Goal: Information Seeking & Learning: Learn about a topic

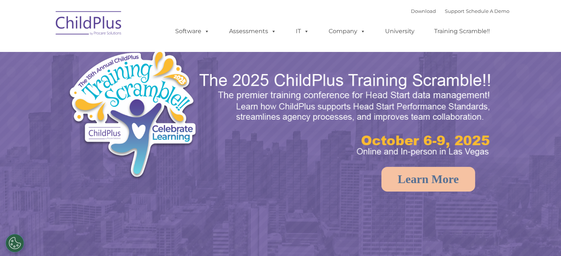
select select "MEDIUM"
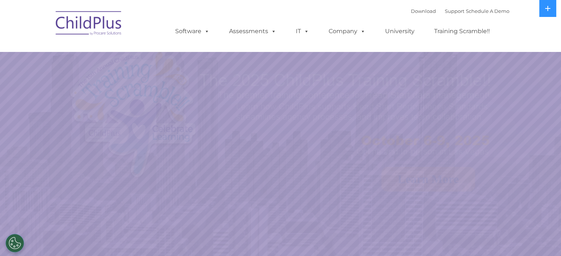
select select "MEDIUM"
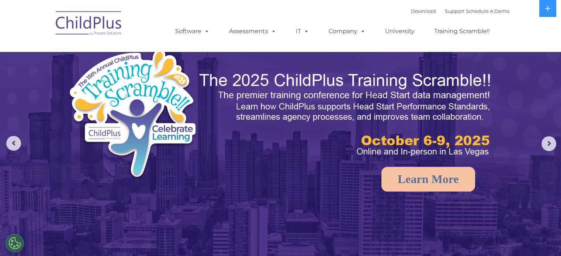
click at [400, 31] on link "University" at bounding box center [400, 31] width 44 height 15
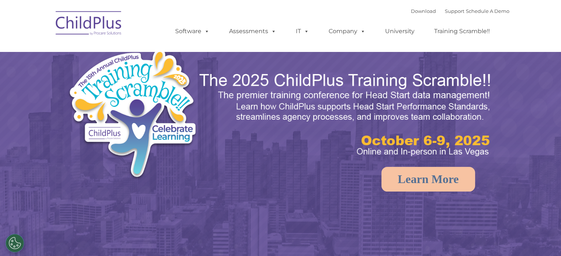
select select "MEDIUM"
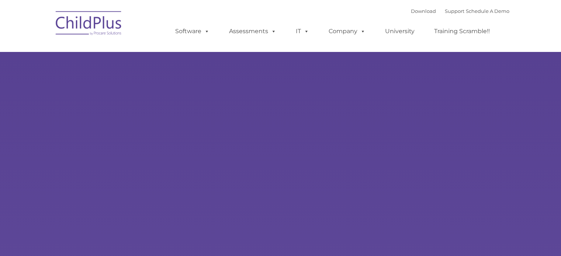
type input ""
select select "MEDIUM"
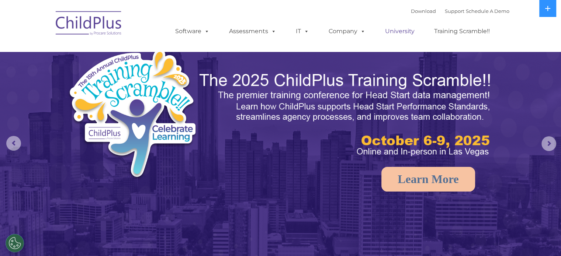
click at [409, 33] on link "University" at bounding box center [400, 31] width 44 height 15
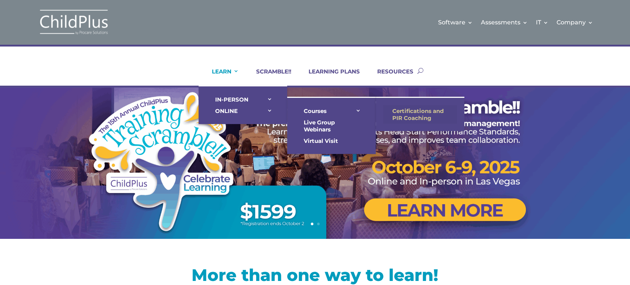
click at [395, 111] on link "Certifications and PIR Coaching" at bounding box center [420, 114] width 74 height 18
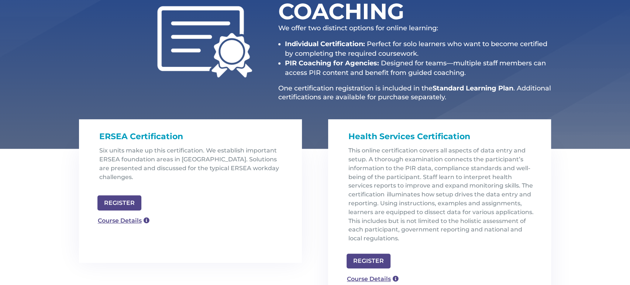
scroll to position [132, 0]
drag, startPoint x: 93, startPoint y: 132, endPoint x: 195, endPoint y: 135, distance: 101.5
click at [195, 135] on div "ERSEA Certification Six units make up this certification. We establish importan…" at bounding box center [190, 158] width 223 height 77
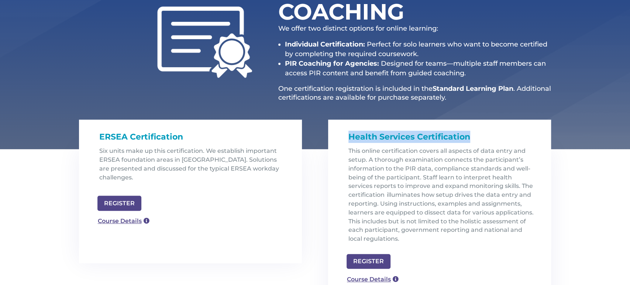
drag, startPoint x: 340, startPoint y: 135, endPoint x: 481, endPoint y: 143, distance: 141.9
click at [481, 143] on div "Health Services Certification This online certification covers all aspects of d…" at bounding box center [439, 184] width 223 height 129
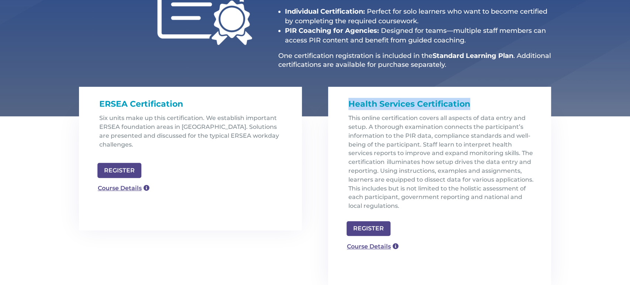
scroll to position [165, 0]
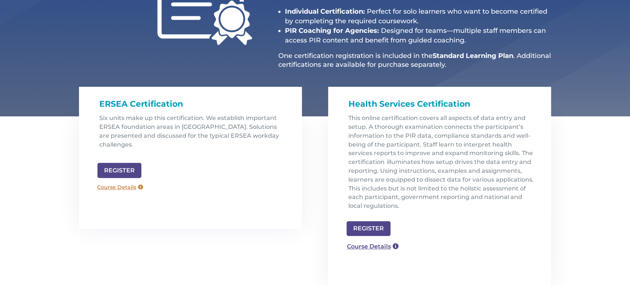
click at [122, 181] on link "Course Details" at bounding box center [120, 187] width 53 height 12
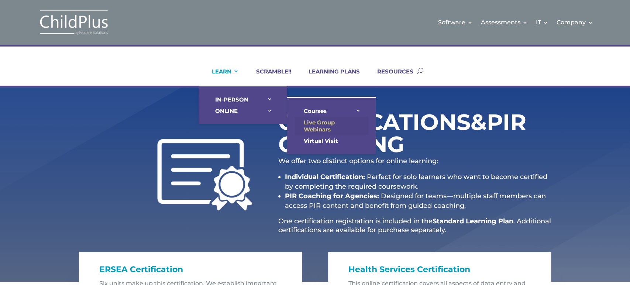
click at [321, 124] on link "Live Group Webinars" at bounding box center [331, 126] width 74 height 18
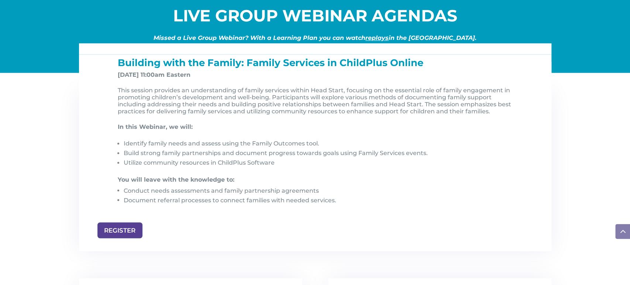
scroll to position [755, 0]
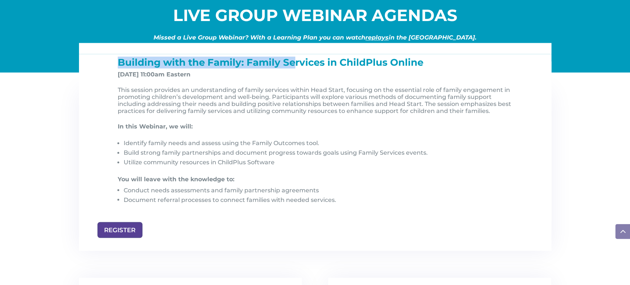
drag, startPoint x: 130, startPoint y: 64, endPoint x: 294, endPoint y: 64, distance: 164.1
click at [294, 64] on span "Building with the Family: Family Services in ChildPlus Online" at bounding box center [270, 62] width 305 height 12
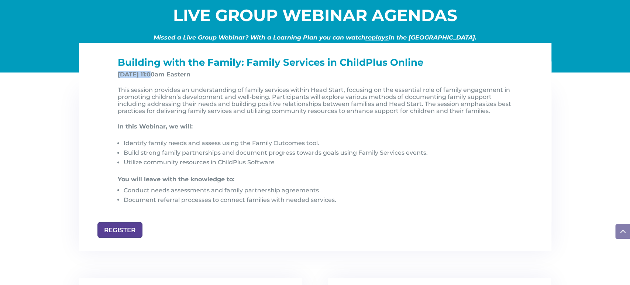
drag, startPoint x: 118, startPoint y: 77, endPoint x: 152, endPoint y: 73, distance: 33.8
click at [152, 73] on div "Building with the Family: Family Services in ChildPlus Online Nov 7, 2025, at 1…" at bounding box center [315, 140] width 406 height 164
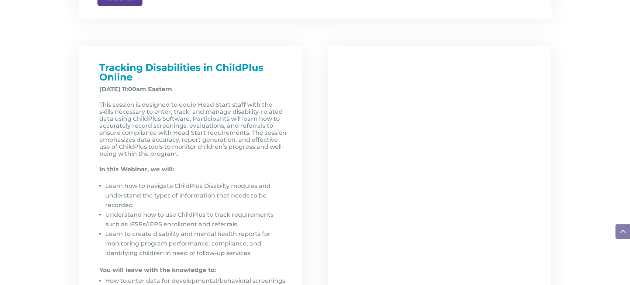
scroll to position [986, 0]
drag, startPoint x: 97, startPoint y: 67, endPoint x: 217, endPoint y: 65, distance: 119.9
click at [217, 65] on div "Tracking Disabilities in ChildPlus Online December 5, 2025, at 11:00am Eastern …" at bounding box center [191, 193] width 194 height 260
drag, startPoint x: 100, startPoint y: 91, endPoint x: 154, endPoint y: 91, distance: 53.5
click at [154, 91] on strong "December 5, 2025, at 11:00am Eastern" at bounding box center [135, 89] width 73 height 7
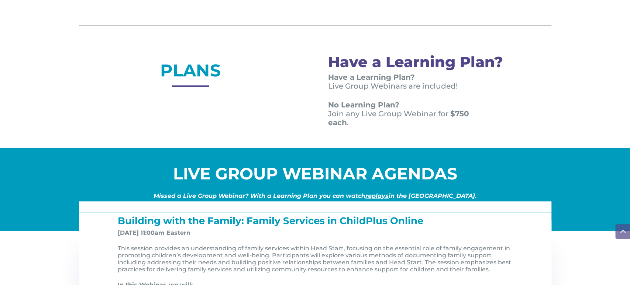
scroll to position [597, 0]
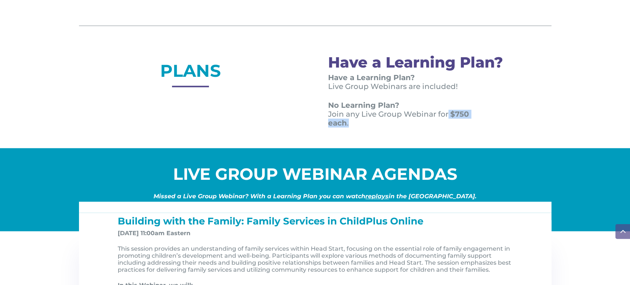
drag, startPoint x: 448, startPoint y: 114, endPoint x: 448, endPoint y: 123, distance: 9.2
click at [448, 123] on p "No Learning Plan? Join any Live Group Webinar for $750 each ." at bounding box center [408, 114] width 160 height 27
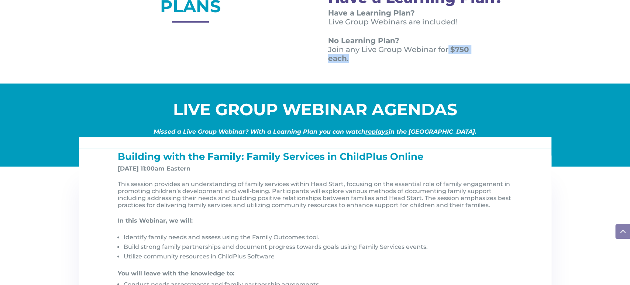
scroll to position [662, 0]
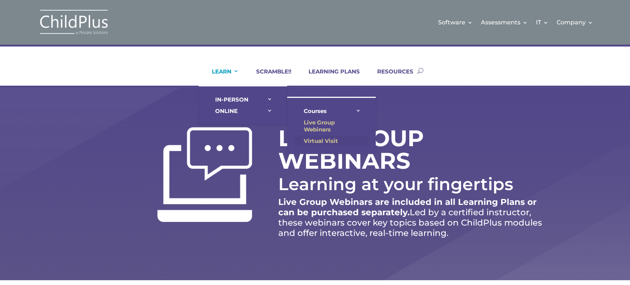
click at [314, 137] on link "Virtual Visit" at bounding box center [331, 140] width 74 height 11
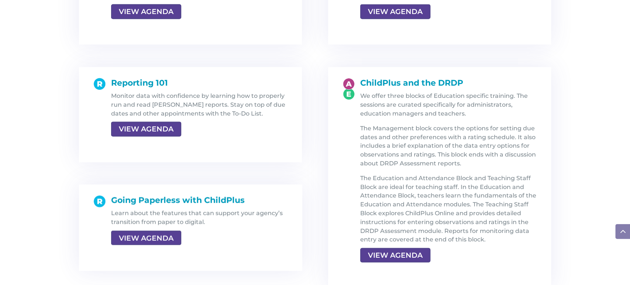
scroll to position [1061, 0]
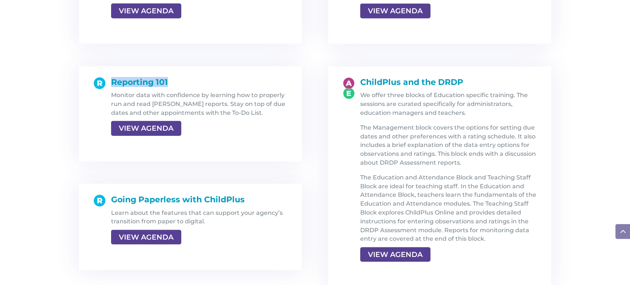
drag, startPoint x: 172, startPoint y: 78, endPoint x: 107, endPoint y: 82, distance: 65.0
click at [107, 82] on div "Reporting 101 Monitor data with confidence by learning how to properly run and …" at bounding box center [196, 113] width 182 height 73
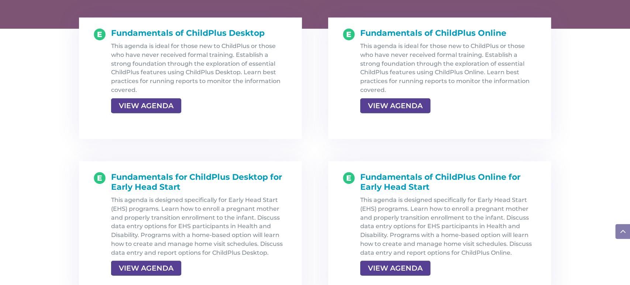
scroll to position [803, 0]
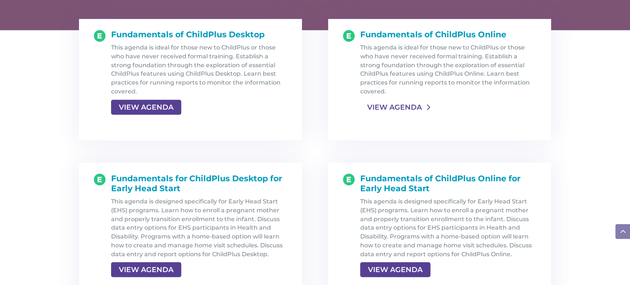
click at [391, 109] on link "VIEW AGENDA" at bounding box center [394, 106] width 69 height 13
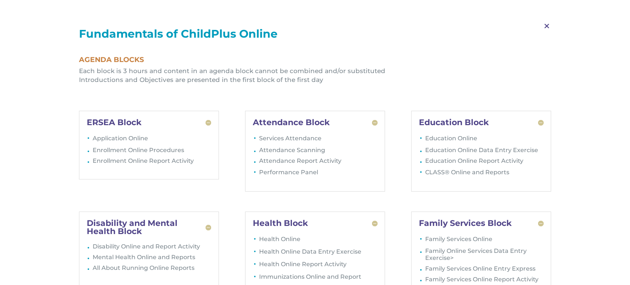
scroll to position [835, 0]
click at [549, 27] on span "M" at bounding box center [547, 25] width 22 height 21
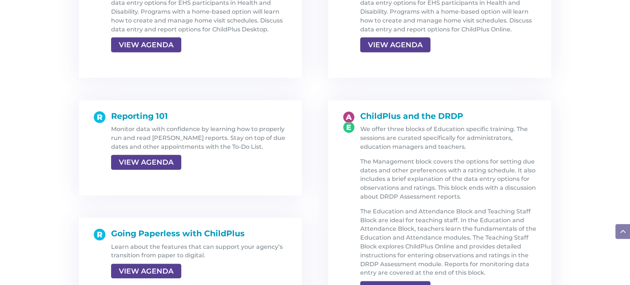
scroll to position [1028, 0]
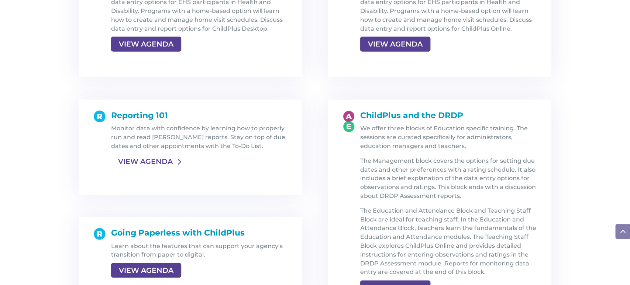
click at [143, 162] on link "VIEW AGENDA" at bounding box center [145, 161] width 69 height 13
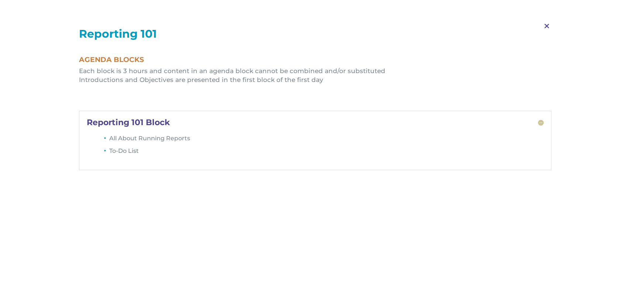
click at [545, 26] on span "M" at bounding box center [547, 25] width 22 height 21
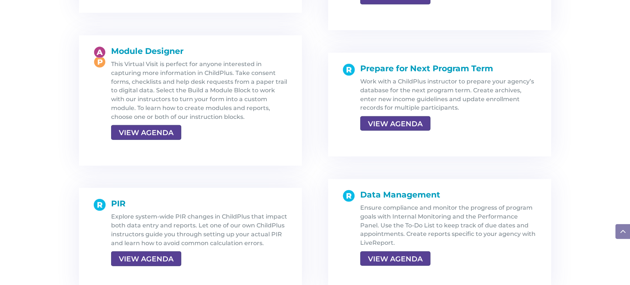
scroll to position [1323, 0]
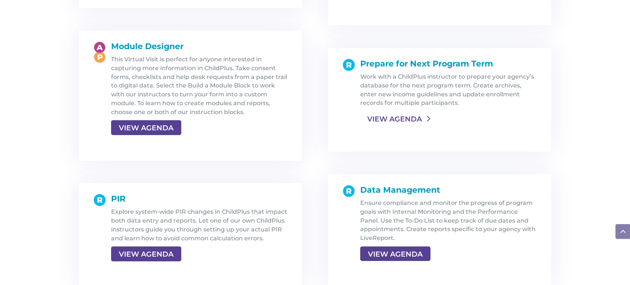
click at [398, 119] on link "VIEW AGENDA" at bounding box center [394, 118] width 69 height 13
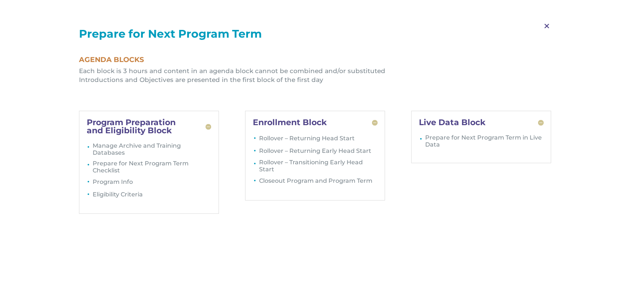
click at [549, 25] on span "M" at bounding box center [547, 25] width 22 height 21
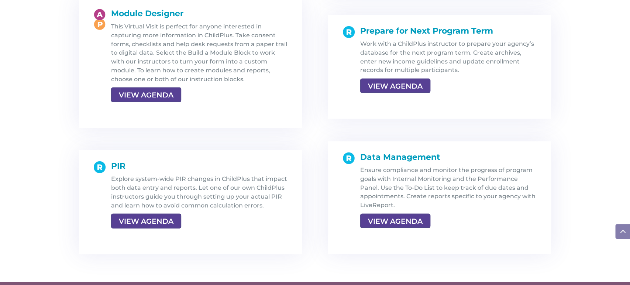
scroll to position [1356, 0]
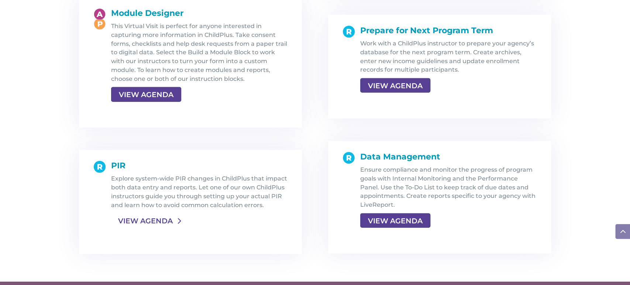
click at [153, 222] on link "VIEW AGENDA" at bounding box center [145, 220] width 69 height 13
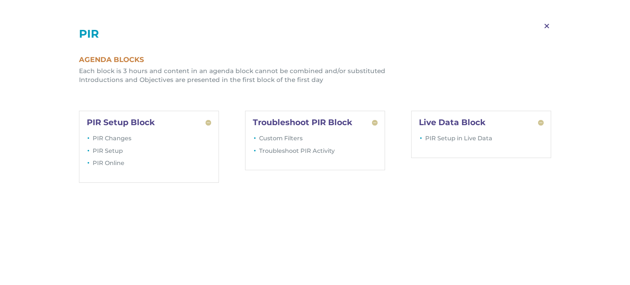
click at [544, 27] on span "M" at bounding box center [547, 25] width 22 height 21
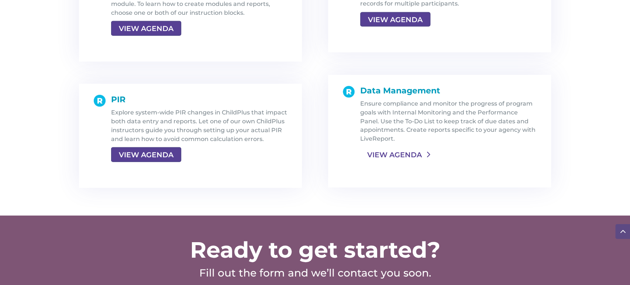
scroll to position [1422, 0]
click at [390, 155] on link "VIEW AGENDA" at bounding box center [394, 154] width 69 height 13
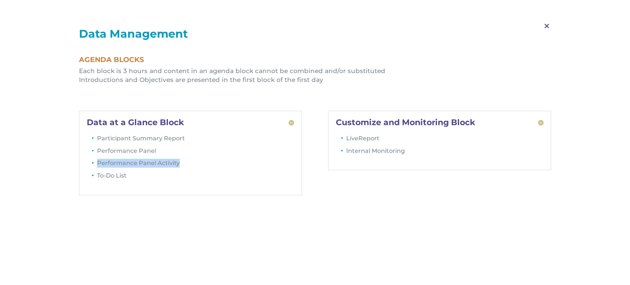
drag, startPoint x: 96, startPoint y: 164, endPoint x: 181, endPoint y: 159, distance: 84.6
click at [181, 159] on li "Performance Panel Activity" at bounding box center [195, 165] width 197 height 13
click at [545, 26] on span "M" at bounding box center [547, 25] width 22 height 21
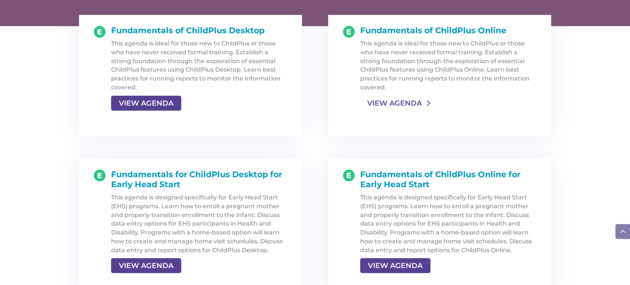
scroll to position [804, 0]
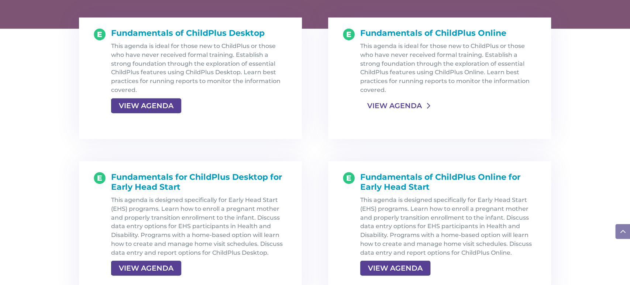
click at [402, 106] on link "VIEW AGENDA" at bounding box center [394, 105] width 69 height 13
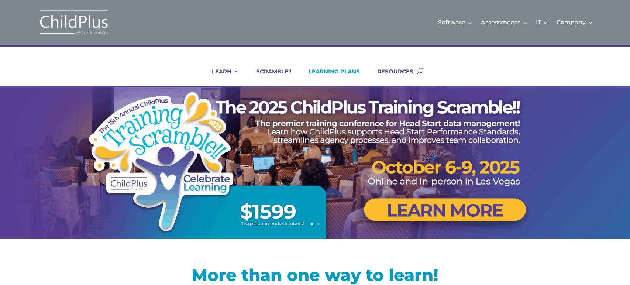
click at [338, 73] on link "LEARNING PLANS" at bounding box center [329, 77] width 60 height 18
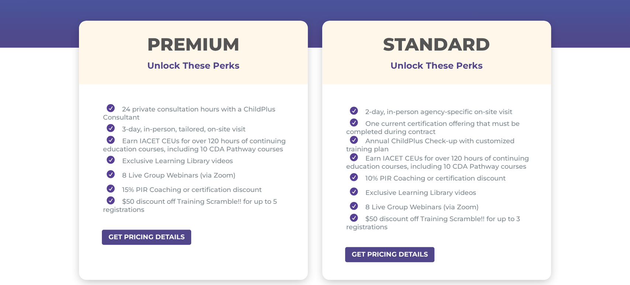
scroll to position [262, 0]
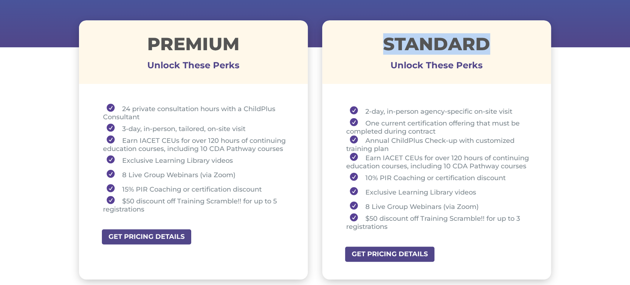
drag, startPoint x: 387, startPoint y: 41, endPoint x: 485, endPoint y: 45, distance: 98.2
click at [485, 45] on h1 "STANDARD" at bounding box center [436, 45] width 229 height 21
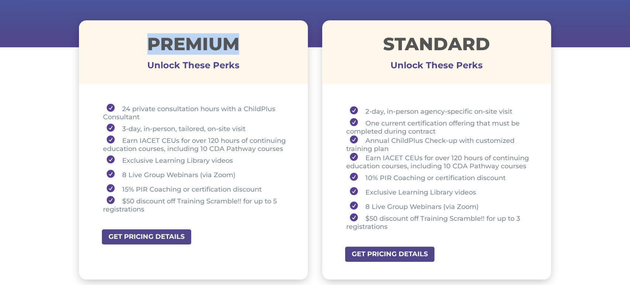
drag, startPoint x: 151, startPoint y: 45, endPoint x: 275, endPoint y: 49, distance: 123.7
click at [275, 49] on h1 "Premium" at bounding box center [193, 45] width 229 height 21
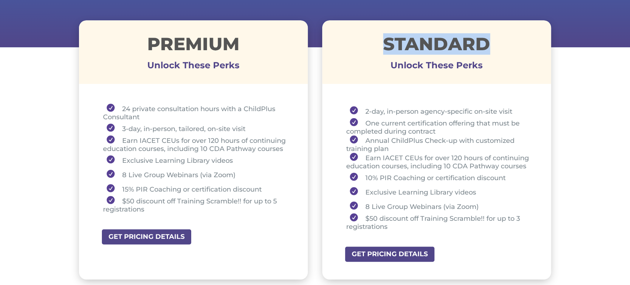
drag, startPoint x: 374, startPoint y: 49, endPoint x: 500, endPoint y: 44, distance: 126.6
click at [500, 44] on h1 "STANDARD" at bounding box center [436, 45] width 229 height 21
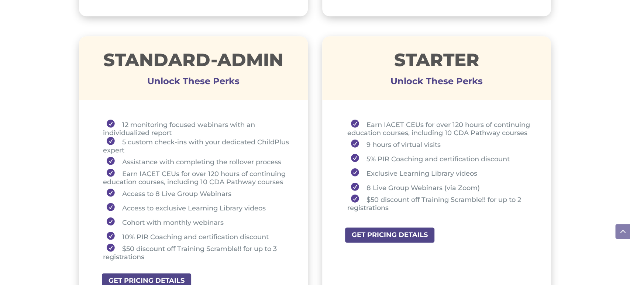
scroll to position [525, 0]
drag, startPoint x: 390, startPoint y: 55, endPoint x: 491, endPoint y: 57, distance: 101.1
click at [491, 57] on h1 "STARTER" at bounding box center [436, 61] width 229 height 21
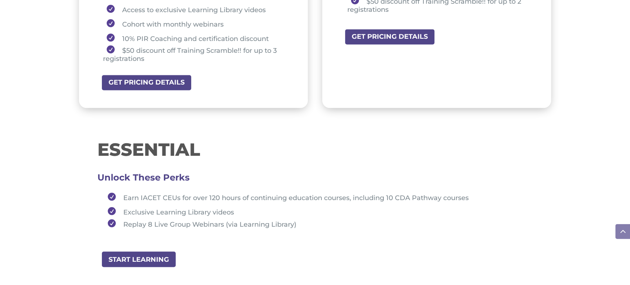
scroll to position [725, 0]
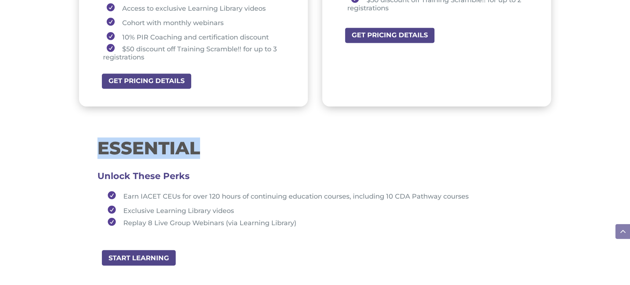
drag, startPoint x: 95, startPoint y: 149, endPoint x: 208, endPoint y: 155, distance: 113.4
click at [208, 155] on div "ESSENTIAL Unlock These Perks Earn IACET CEUs for over 120 hours of continuing e…" at bounding box center [315, 187] width 472 height 123
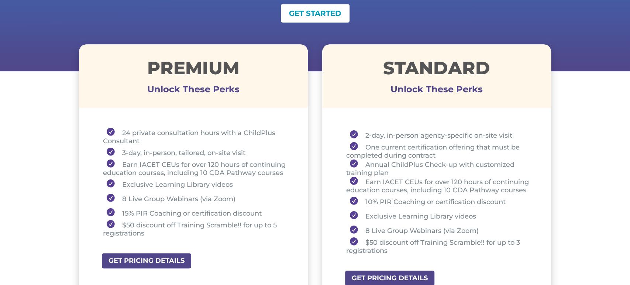
scroll to position [238, 0]
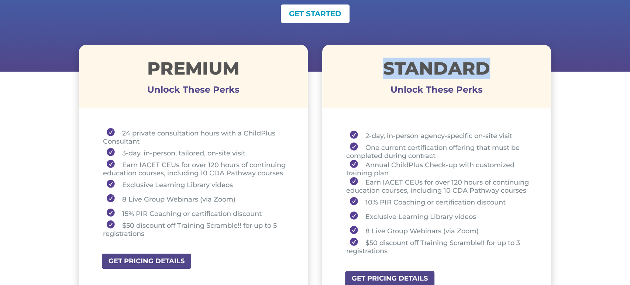
drag, startPoint x: 379, startPoint y: 70, endPoint x: 501, endPoint y: 69, distance: 122.1
click at [501, 69] on h1 "STANDARD" at bounding box center [436, 69] width 229 height 21
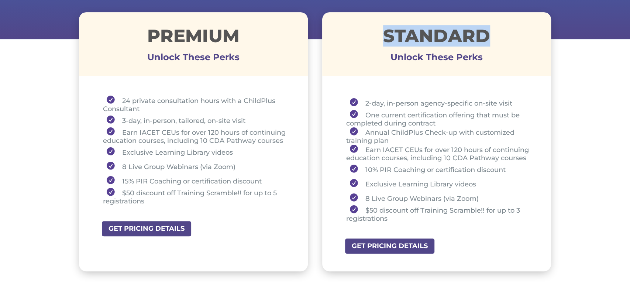
scroll to position [271, 0]
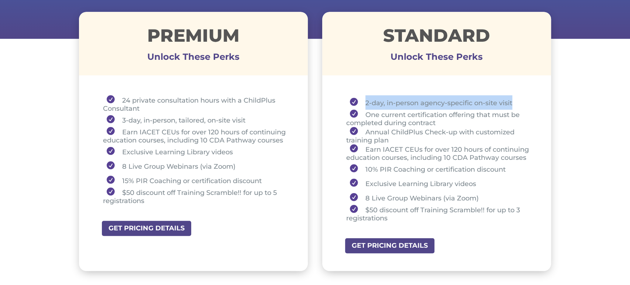
drag, startPoint x: 362, startPoint y: 103, endPoint x: 526, endPoint y: 102, distance: 164.5
click at [526, 102] on li "2-day, in-person agency-specific on-site visit" at bounding box center [439, 102] width 187 height 14
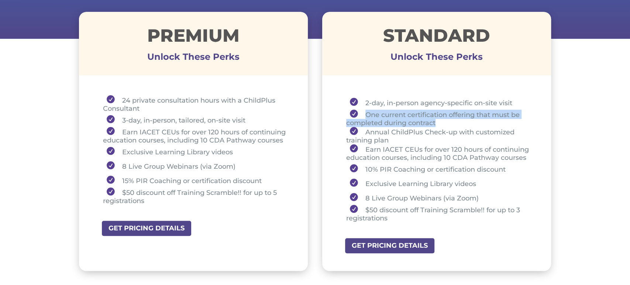
drag, startPoint x: 366, startPoint y: 115, endPoint x: 441, endPoint y: 124, distance: 75.4
click at [441, 124] on li "One current certification offering that must be completed during contract" at bounding box center [439, 118] width 187 height 17
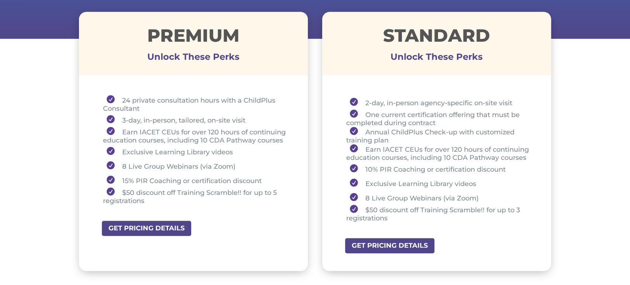
click at [406, 166] on li "10% PIR Coaching or certification discount" at bounding box center [439, 169] width 187 height 14
click at [363, 104] on li "2-day, in-person agency-specific on-site visit" at bounding box center [439, 102] width 187 height 14
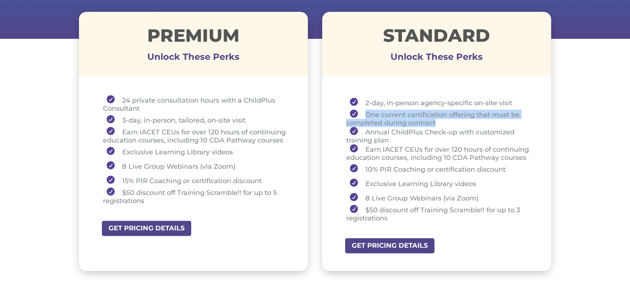
drag, startPoint x: 366, startPoint y: 114, endPoint x: 438, endPoint y: 119, distance: 71.7
click at [438, 119] on li "One current certification offering that must be completed during contract" at bounding box center [439, 118] width 187 height 17
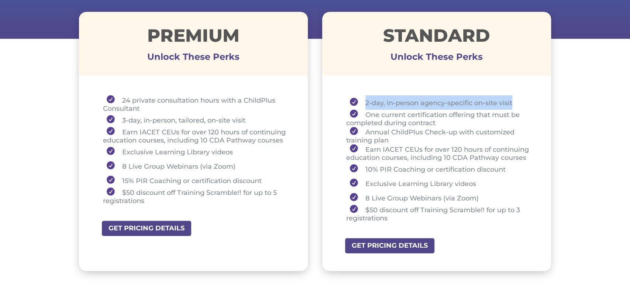
drag, startPoint x: 364, startPoint y: 103, endPoint x: 515, endPoint y: 104, distance: 150.5
click at [515, 104] on li "2-day, in-person agency-specific on-site visit" at bounding box center [439, 102] width 187 height 14
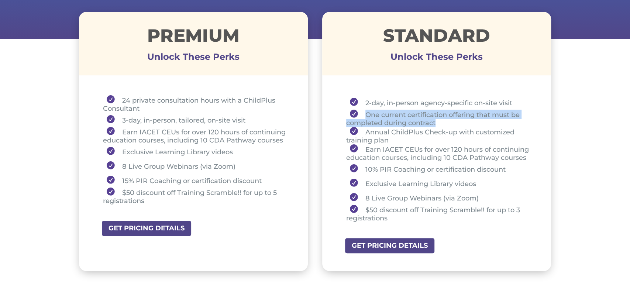
drag, startPoint x: 365, startPoint y: 114, endPoint x: 437, endPoint y: 122, distance: 72.4
click at [437, 122] on li "One current certification offering that must be completed during contract" at bounding box center [439, 118] width 187 height 17
click at [452, 116] on li "One current certification offering that must be completed during contract" at bounding box center [439, 118] width 187 height 17
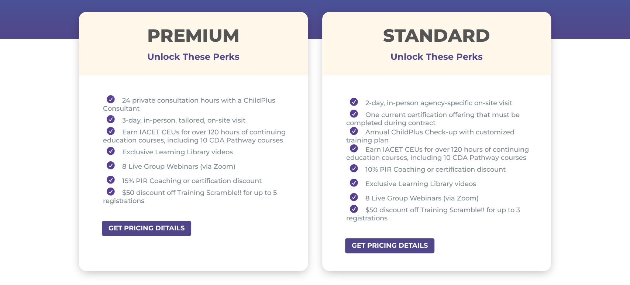
click at [446, 123] on li "One current certification offering that must be completed during contract" at bounding box center [439, 118] width 187 height 17
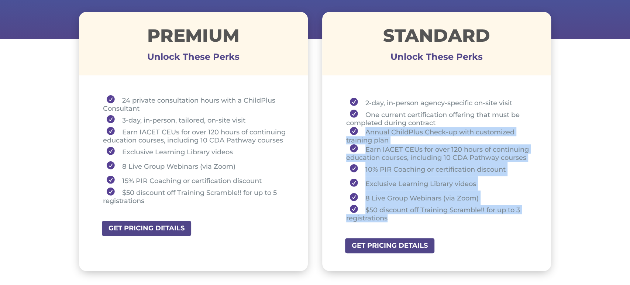
drag, startPoint x: 360, startPoint y: 128, endPoint x: 401, endPoint y: 221, distance: 101.1
click at [401, 221] on ul "2-day, in-person agency-specific on-site visit One current certification offeri…" at bounding box center [436, 162] width 192 height 134
click at [409, 135] on li "Annual ChildPlus Check-up with customized training plan" at bounding box center [439, 135] width 187 height 17
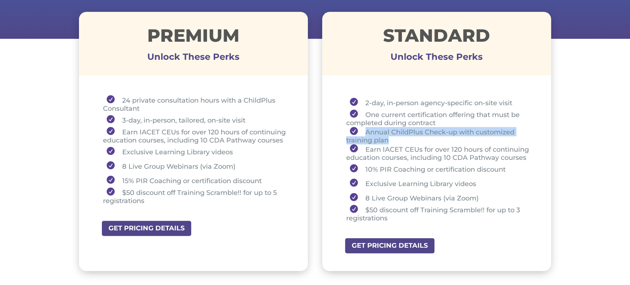
drag, startPoint x: 364, startPoint y: 132, endPoint x: 392, endPoint y: 142, distance: 29.6
click at [392, 142] on li "Annual ChildPlus Check-up with customized training plan" at bounding box center [439, 135] width 187 height 17
click at [398, 139] on li "Annual ChildPlus Check-up with customized training plan" at bounding box center [439, 135] width 187 height 17
drag, startPoint x: 364, startPoint y: 129, endPoint x: 393, endPoint y: 139, distance: 29.9
click at [393, 139] on li "Annual ChildPlus Check-up with customized training plan" at bounding box center [439, 135] width 187 height 17
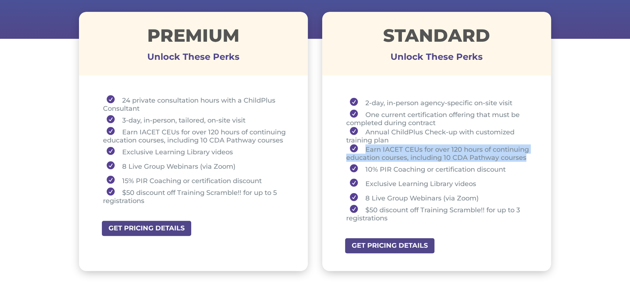
drag, startPoint x: 362, startPoint y: 150, endPoint x: 529, endPoint y: 157, distance: 167.2
click at [528, 157] on li "Earn IACET CEUs for over 120 hours of continuing education courses, including 1…" at bounding box center [439, 152] width 187 height 17
click at [412, 158] on li "Earn IACET CEUs for over 120 hours of continuing education courses, including 1…" at bounding box center [439, 152] width 187 height 17
click at [409, 158] on li "Earn IACET CEUs for over 120 hours of continuing education courses, including 1…" at bounding box center [439, 152] width 187 height 17
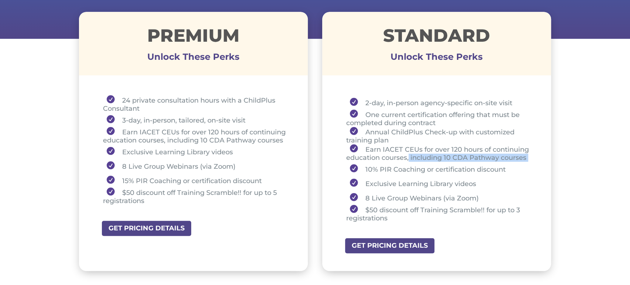
drag, startPoint x: 413, startPoint y: 158, endPoint x: 528, endPoint y: 159, distance: 115.5
click at [528, 159] on li "Earn IACET CEUs for over 120 hours of continuing education courses, including 1…" at bounding box center [439, 152] width 187 height 17
click at [440, 159] on li "Earn IACET CEUs for over 120 hours of continuing education courses, including 1…" at bounding box center [439, 152] width 187 height 17
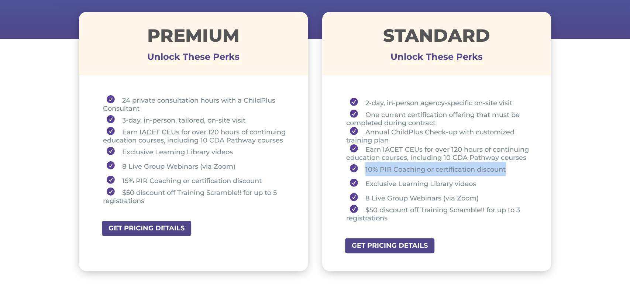
drag, startPoint x: 364, startPoint y: 169, endPoint x: 517, endPoint y: 169, distance: 153.1
click at [517, 169] on li "10% PIR Coaching or certification discount" at bounding box center [439, 169] width 187 height 14
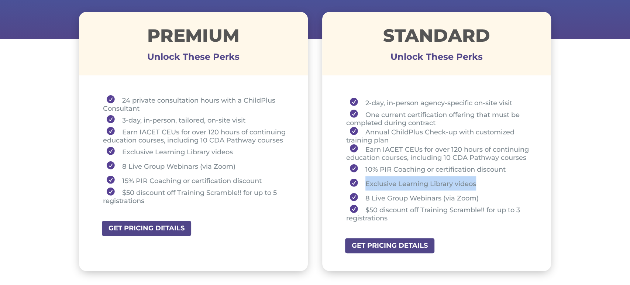
drag, startPoint x: 364, startPoint y: 182, endPoint x: 476, endPoint y: 183, distance: 111.4
click at [476, 183] on li "Exclusive Learning Library videos" at bounding box center [439, 183] width 187 height 14
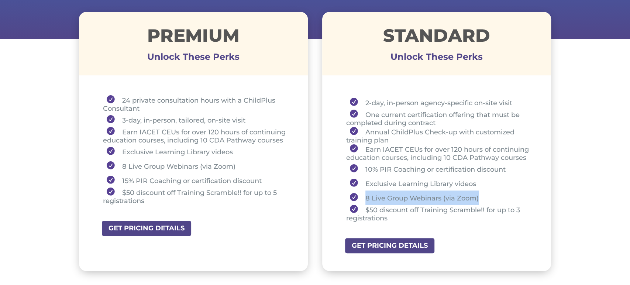
drag, startPoint x: 365, startPoint y: 197, endPoint x: 479, endPoint y: 198, distance: 114.0
click at [479, 198] on li "8 Live Group Webinars (via Zoom)" at bounding box center [439, 197] width 187 height 14
click at [401, 213] on li "$50 discount off Training Scramble!! for up to 3 registrations" at bounding box center [439, 213] width 187 height 17
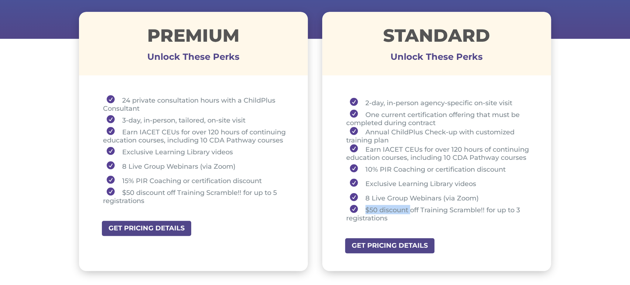
drag, startPoint x: 402, startPoint y: 210, endPoint x: 410, endPoint y: 212, distance: 8.2
click at [410, 212] on li "$50 discount off Training Scramble!! for up to 3 registrations" at bounding box center [439, 213] width 187 height 17
click at [407, 218] on li "$50 discount off Training Scramble!! for up to 3 registrations" at bounding box center [439, 213] width 187 height 17
click at [353, 49] on p at bounding box center [436, 52] width 229 height 9
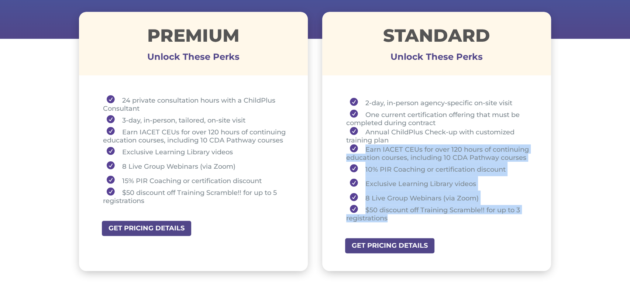
drag, startPoint x: 364, startPoint y: 150, endPoint x: 413, endPoint y: 215, distance: 81.5
click at [413, 216] on ul "2-day, in-person agency-specific on-site visit One current certification offeri…" at bounding box center [436, 162] width 192 height 134
click at [411, 176] on li "Exclusive Learning Library videos" at bounding box center [439, 183] width 187 height 14
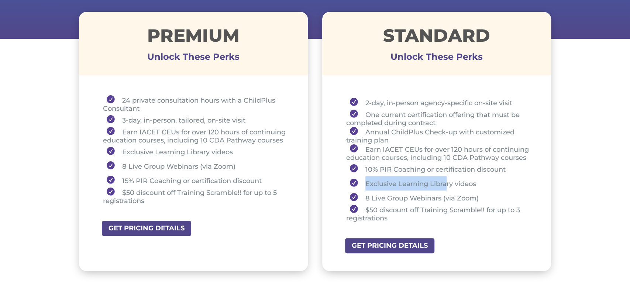
drag, startPoint x: 366, startPoint y: 182, endPoint x: 446, endPoint y: 184, distance: 80.4
click at [446, 183] on li "Exclusive Learning Library videos" at bounding box center [439, 183] width 187 height 14
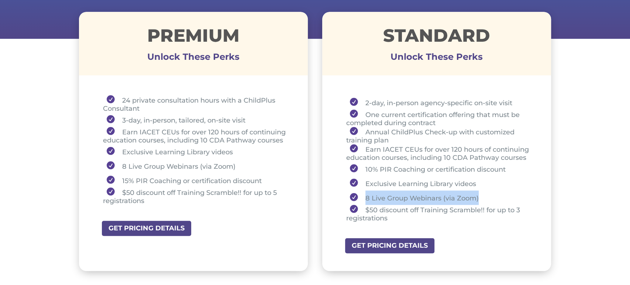
drag, startPoint x: 363, startPoint y: 197, endPoint x: 488, endPoint y: 202, distance: 125.2
click at [488, 202] on li "8 Live Group Webinars (via Zoom)" at bounding box center [439, 197] width 187 height 14
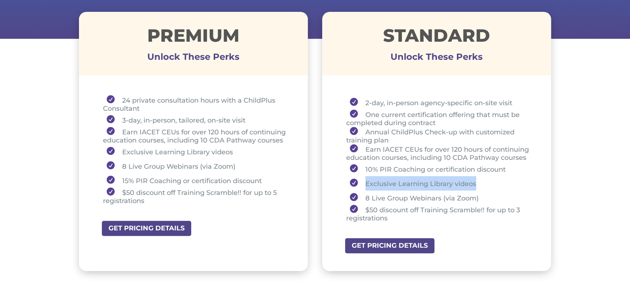
drag, startPoint x: 378, startPoint y: 181, endPoint x: 477, endPoint y: 187, distance: 98.3
click at [477, 187] on li "Exclusive Learning Library videos" at bounding box center [439, 183] width 187 height 14
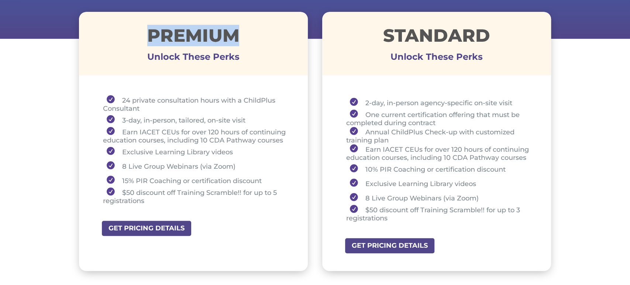
drag, startPoint x: 142, startPoint y: 32, endPoint x: 249, endPoint y: 31, distance: 106.3
click at [248, 31] on h1 "Premium" at bounding box center [193, 37] width 229 height 21
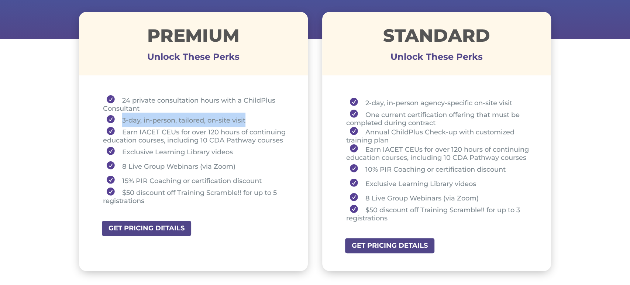
drag, startPoint x: 119, startPoint y: 118, endPoint x: 247, endPoint y: 116, distance: 128.0
click at [247, 116] on li "3-day, in-person, tailored, on-site visit" at bounding box center [196, 120] width 187 height 14
click at [122, 120] on li "3-day, in-person, tailored, on-site visit" at bounding box center [196, 120] width 187 height 14
drag, startPoint x: 122, startPoint y: 120, endPoint x: 252, endPoint y: 122, distance: 130.2
click at [252, 122] on li "3-day, in-person, tailored, on-site visit" at bounding box center [196, 120] width 187 height 14
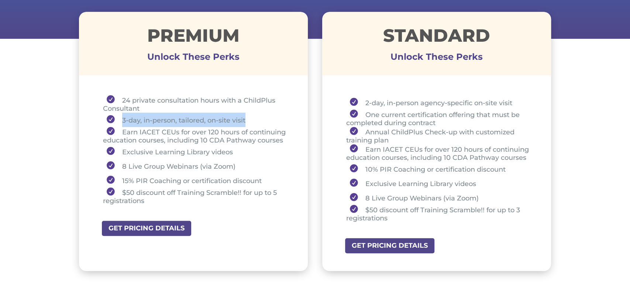
drag, startPoint x: 263, startPoint y: 123, endPoint x: 259, endPoint y: 123, distance: 4.1
click at [263, 123] on li "3-day, in-person, tailored, on-site visit" at bounding box center [196, 120] width 187 height 14
click at [135, 114] on li "3-day, in-person, tailored, on-site visit" at bounding box center [196, 120] width 187 height 14
drag, startPoint x: 120, startPoint y: 120, endPoint x: 247, endPoint y: 117, distance: 126.9
click at [247, 117] on li "3-day, in-person, tailored, on-site visit" at bounding box center [196, 120] width 187 height 14
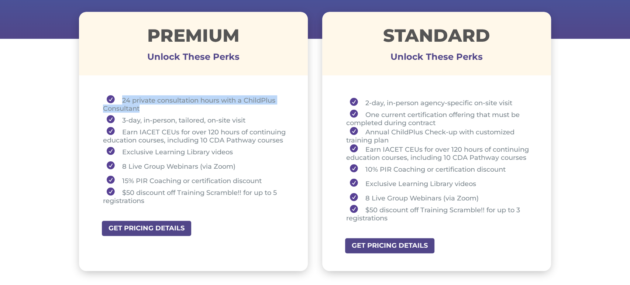
drag, startPoint x: 121, startPoint y: 97, endPoint x: 139, endPoint y: 105, distance: 20.1
click at [139, 105] on li "24 private consultation hours with a ChildPlus Consultant" at bounding box center [196, 103] width 187 height 17
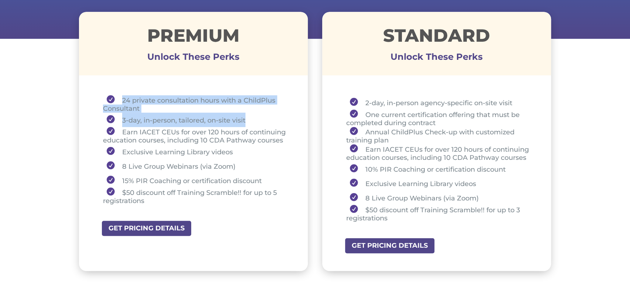
drag, startPoint x: 256, startPoint y: 125, endPoint x: 118, endPoint y: 96, distance: 140.6
click at [118, 96] on ul "24 private consultation hours with a ChildPlus Consultant 3-day, in-person, tai…" at bounding box center [193, 153] width 192 height 116
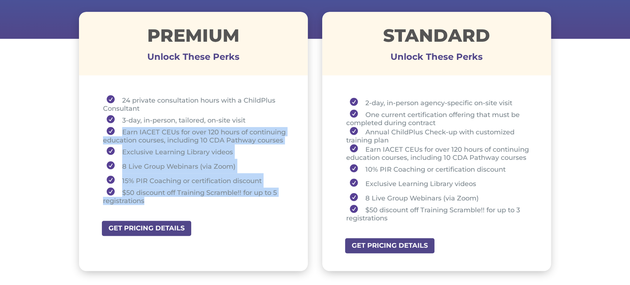
drag, startPoint x: 118, startPoint y: 132, endPoint x: 168, endPoint y: 199, distance: 83.6
click at [168, 199] on ul "24 private consultation hours with a ChildPlus Consultant 3-day, in-person, tai…" at bounding box center [193, 153] width 192 height 116
click at [138, 151] on li "Exclusive Learning Library videos" at bounding box center [196, 151] width 187 height 14
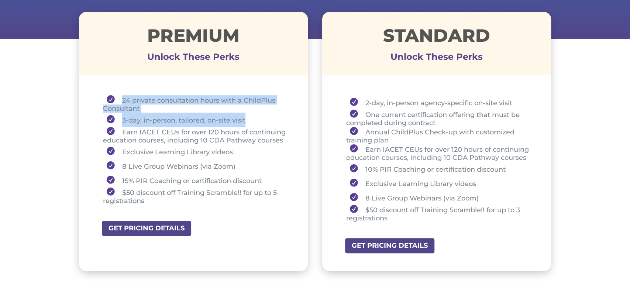
drag, startPoint x: 121, startPoint y: 99, endPoint x: 253, endPoint y: 120, distance: 133.7
click at [253, 120] on ul "24 private consultation hours with a ChildPlus Consultant 3-day, in-person, tai…" at bounding box center [193, 153] width 192 height 116
click at [130, 100] on li "24 private consultation hours with a ChildPlus Consultant" at bounding box center [196, 103] width 187 height 17
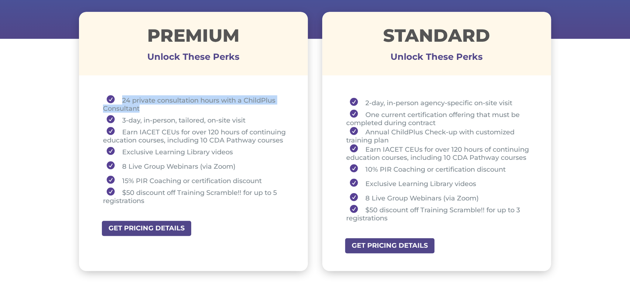
drag, startPoint x: 121, startPoint y: 96, endPoint x: 141, endPoint y: 109, distance: 23.5
click at [141, 109] on li "24 private consultation hours with a ChildPlus Consultant" at bounding box center [196, 103] width 187 height 17
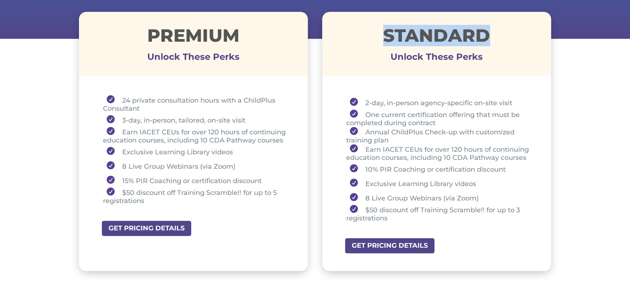
drag, startPoint x: 382, startPoint y: 31, endPoint x: 486, endPoint y: 55, distance: 106.9
click at [511, 34] on h1 "STANDARD" at bounding box center [436, 37] width 229 height 21
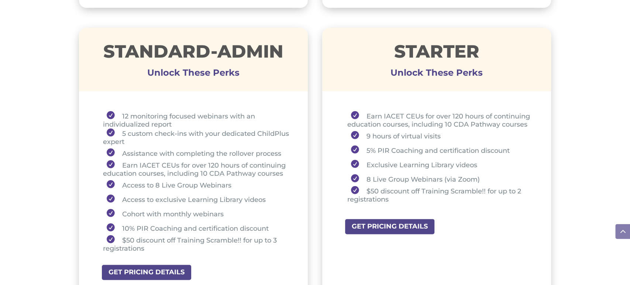
scroll to position [534, 0]
drag, startPoint x: 366, startPoint y: 135, endPoint x: 442, endPoint y: 136, distance: 75.6
click at [442, 136] on li "9 hours of virtual visits" at bounding box center [440, 135] width 186 height 14
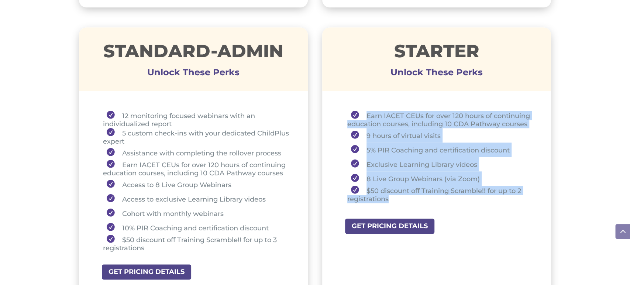
drag, startPoint x: 365, startPoint y: 111, endPoint x: 452, endPoint y: 200, distance: 124.7
click at [452, 200] on ul "Earn IACET CEUs for over 120 hours of continuing education courses, including 1…" at bounding box center [436, 160] width 192 height 99
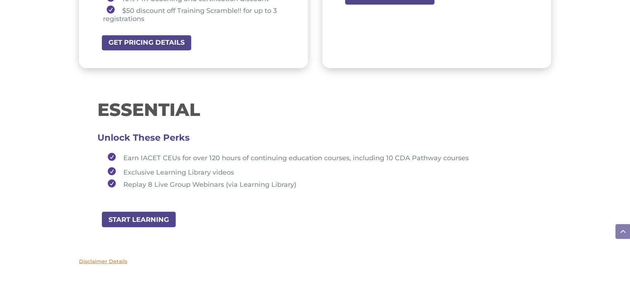
scroll to position [764, 0]
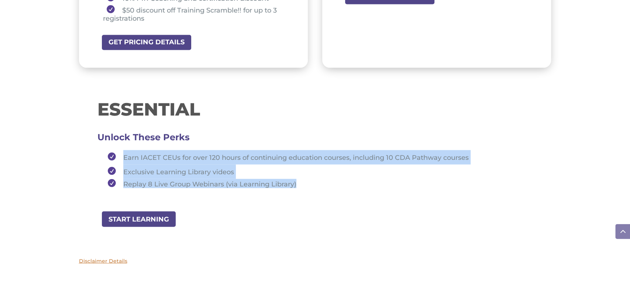
drag, startPoint x: 123, startPoint y: 148, endPoint x: 308, endPoint y: 188, distance: 189.9
click at [308, 188] on ul "Earn IACET CEUs for over 120 hours of continuing education courses, including 1…" at bounding box center [314, 172] width 435 height 45
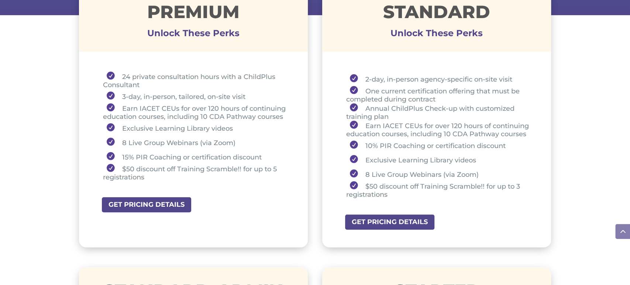
scroll to position [295, 0]
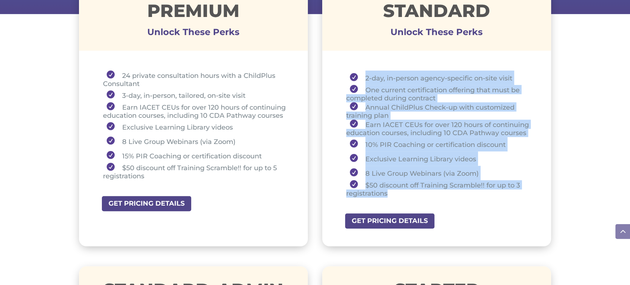
drag, startPoint x: 363, startPoint y: 69, endPoint x: 450, endPoint y: 193, distance: 150.6
click at [450, 193] on ul "2-day, in-person agency-specific on-site visit One current certification offeri…" at bounding box center [436, 137] width 192 height 134
copy ul "2-day, in-person agency-specific on-site visit One current certification offeri…"
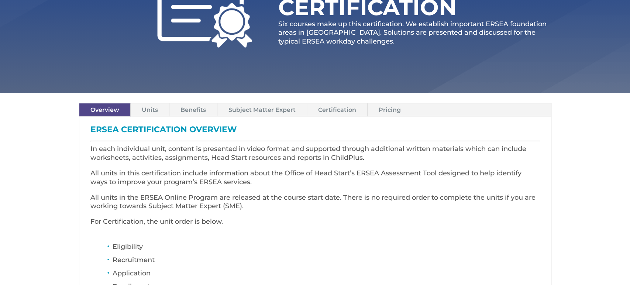
scroll to position [164, 0]
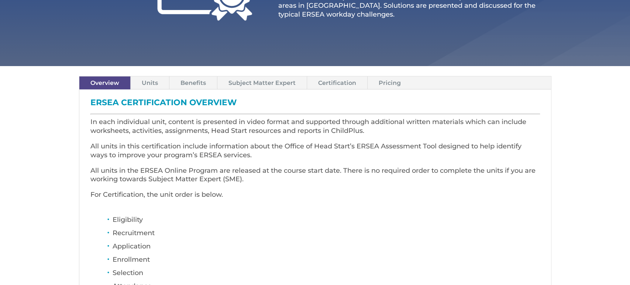
click at [139, 83] on link "Units" at bounding box center [150, 82] width 38 height 13
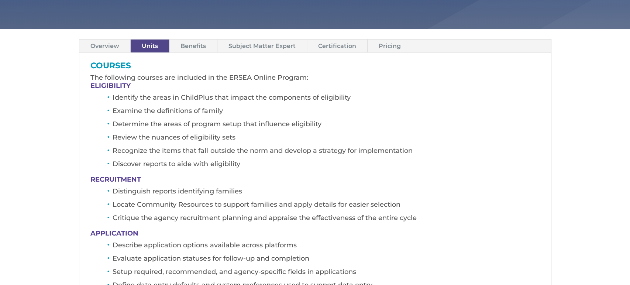
scroll to position [200, 0]
click at [386, 44] on link "Pricing" at bounding box center [389, 46] width 44 height 13
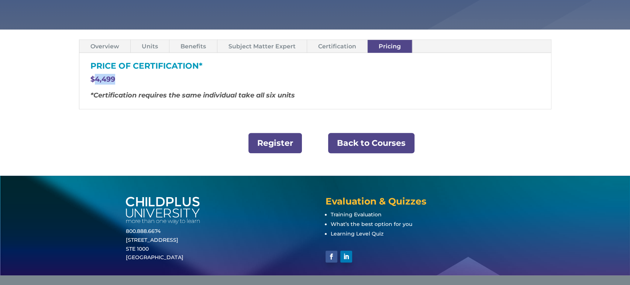
drag, startPoint x: 98, startPoint y: 76, endPoint x: 115, endPoint y: 76, distance: 17.3
click at [115, 76] on p "$4,499" at bounding box center [314, 82] width 449 height 17
click at [349, 146] on link "Back to Courses" at bounding box center [371, 143] width 86 height 20
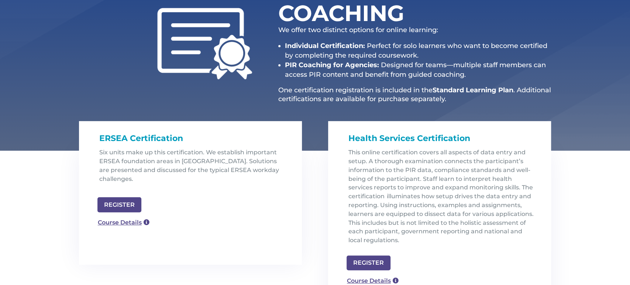
scroll to position [131, 0]
drag, startPoint x: 109, startPoint y: 136, endPoint x: 213, endPoint y: 143, distance: 103.9
click at [213, 143] on h1 "ERSEA Certification" at bounding box center [193, 140] width 188 height 16
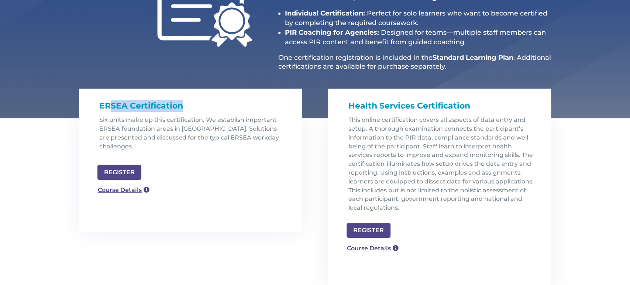
scroll to position [164, 0]
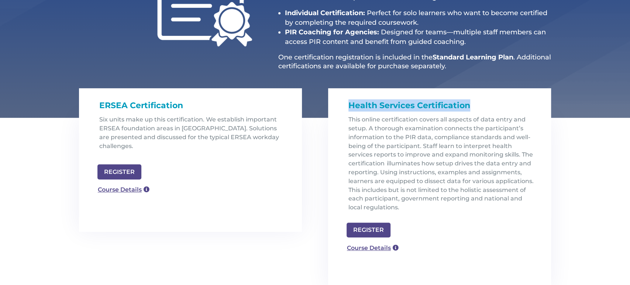
drag, startPoint x: 341, startPoint y: 103, endPoint x: 488, endPoint y: 110, distance: 146.9
click at [488, 110] on div "Health Services Certification This online certification covers all aspects of d…" at bounding box center [439, 152] width 223 height 129
click at [376, 247] on link "Course Details" at bounding box center [369, 247] width 53 height 12
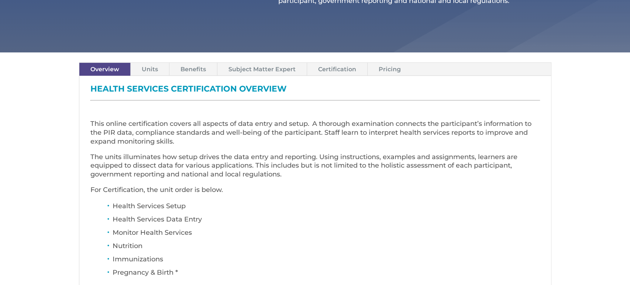
scroll to position [231, 0]
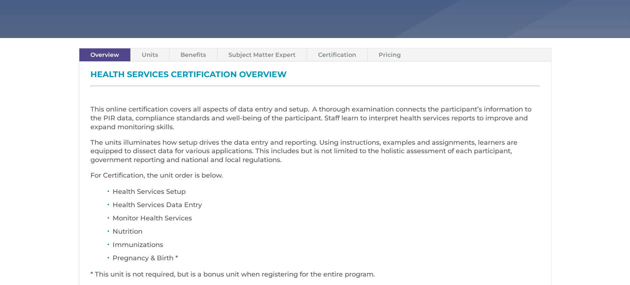
click at [151, 57] on link "Units" at bounding box center [150, 54] width 38 height 13
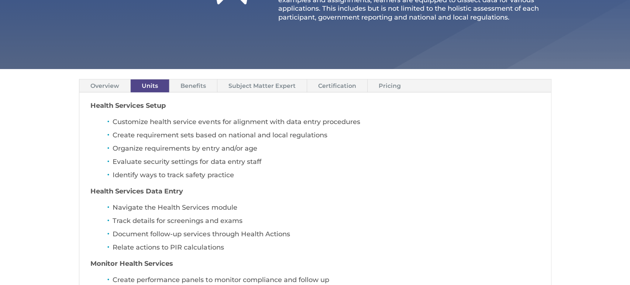
scroll to position [198, 0]
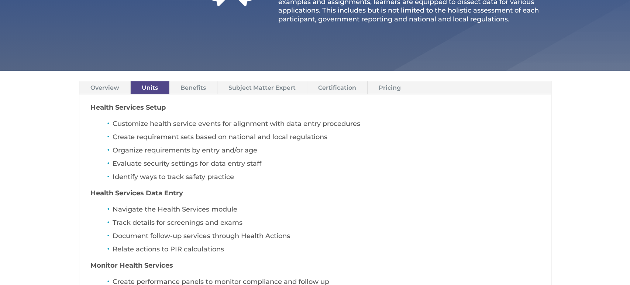
click at [383, 87] on link "Pricing" at bounding box center [389, 87] width 44 height 13
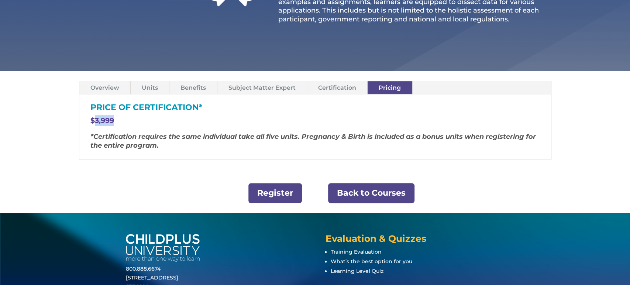
drag, startPoint x: 98, startPoint y: 120, endPoint x: 135, endPoint y: 121, distance: 36.9
click at [133, 120] on p "$3,999" at bounding box center [314, 123] width 449 height 17
click at [367, 194] on link "Back to Courses" at bounding box center [371, 193] width 86 height 20
